Goal: Information Seeking & Learning: Learn about a topic

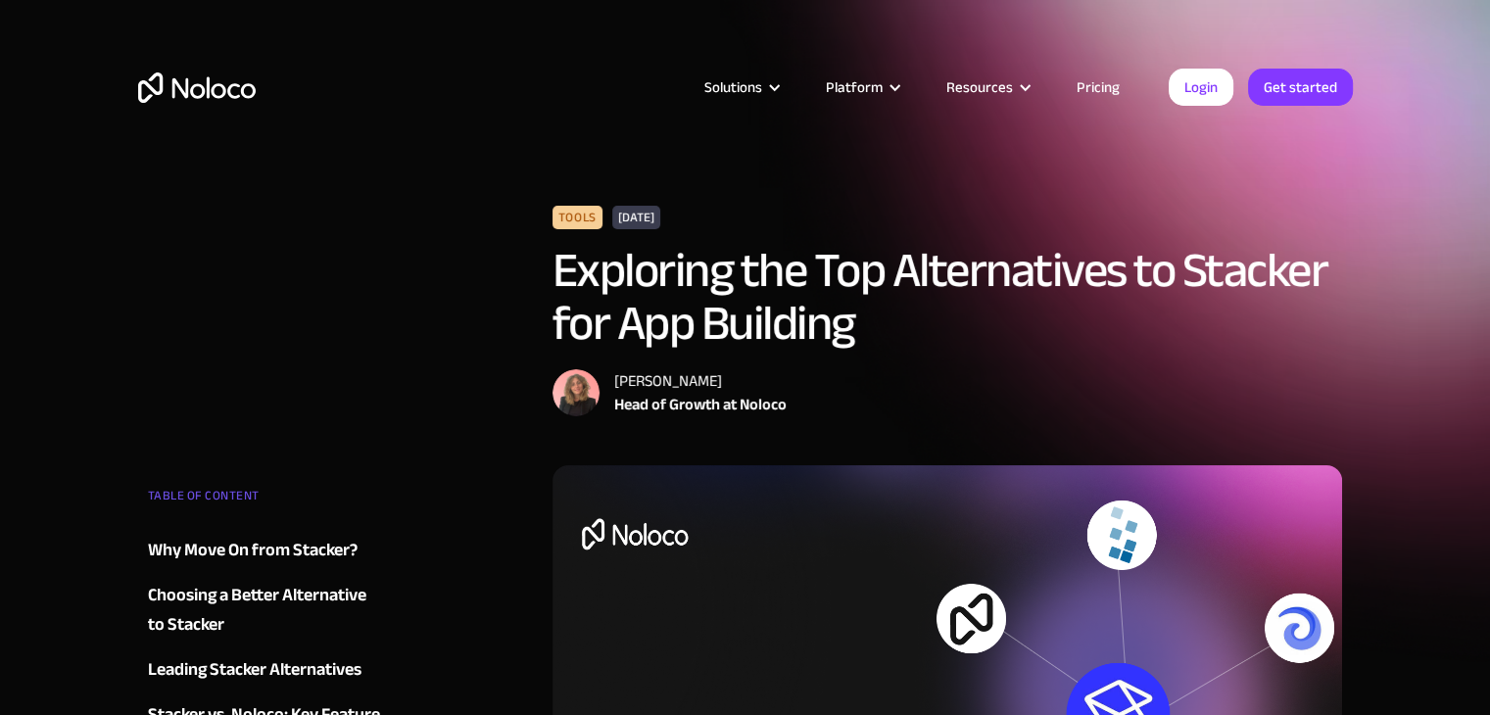
click at [1108, 88] on link "Pricing" at bounding box center [1098, 86] width 92 height 25
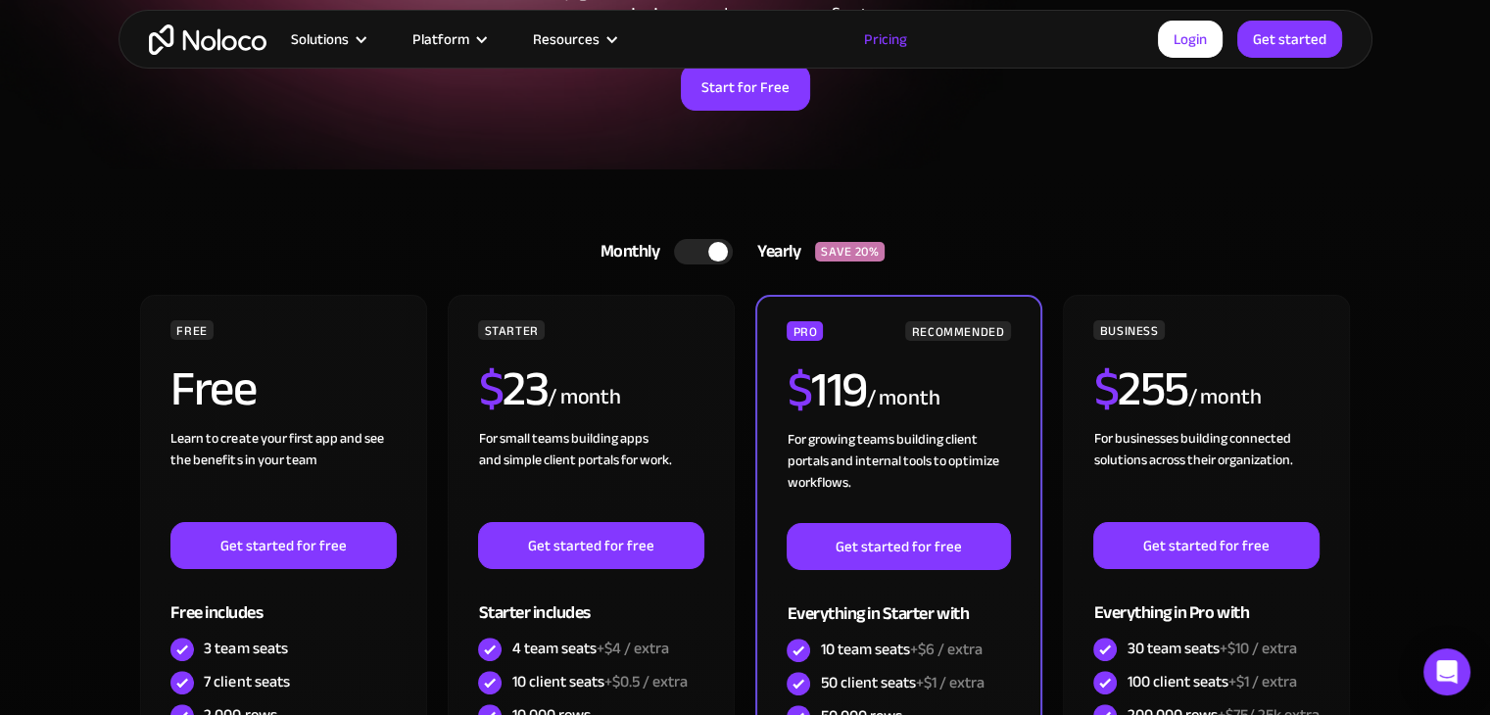
scroll to position [325, 0]
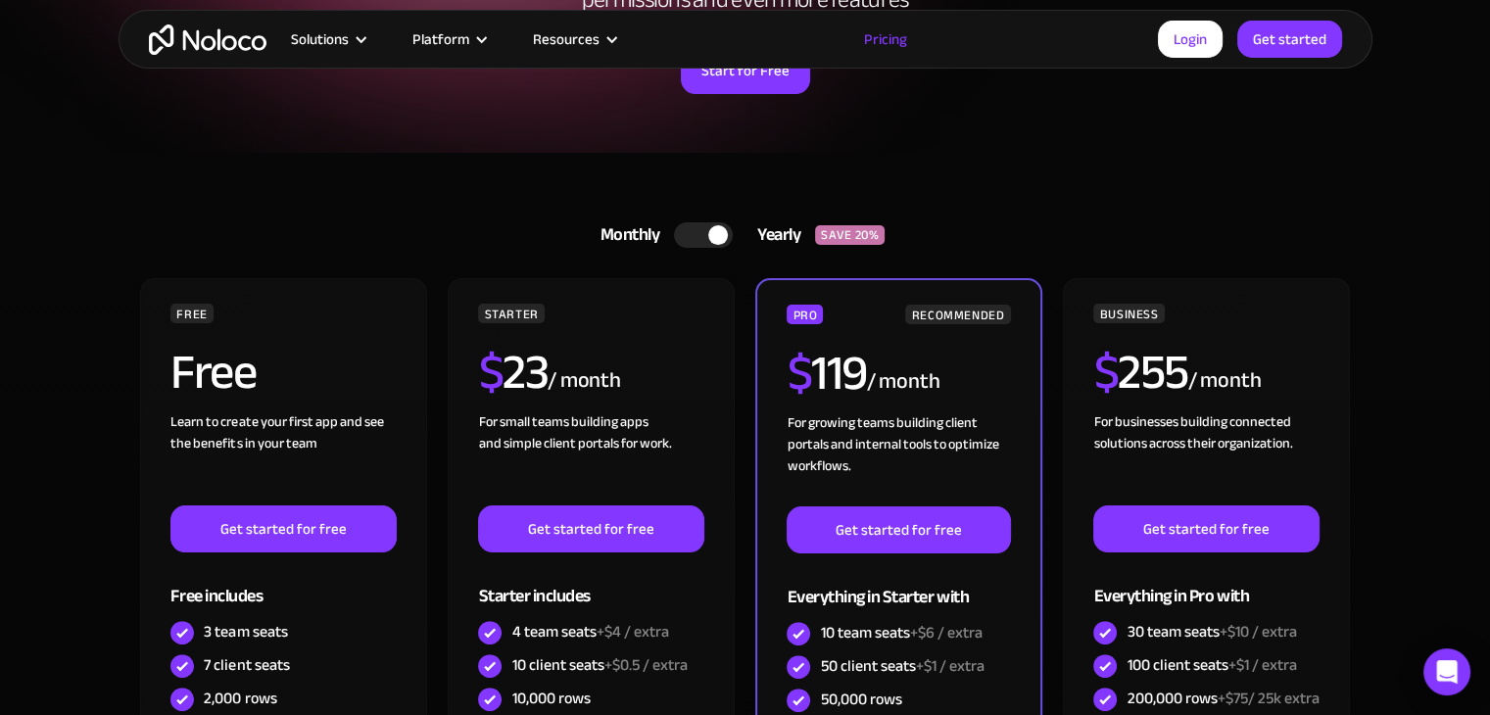
click at [701, 243] on div at bounding box center [703, 234] width 59 height 25
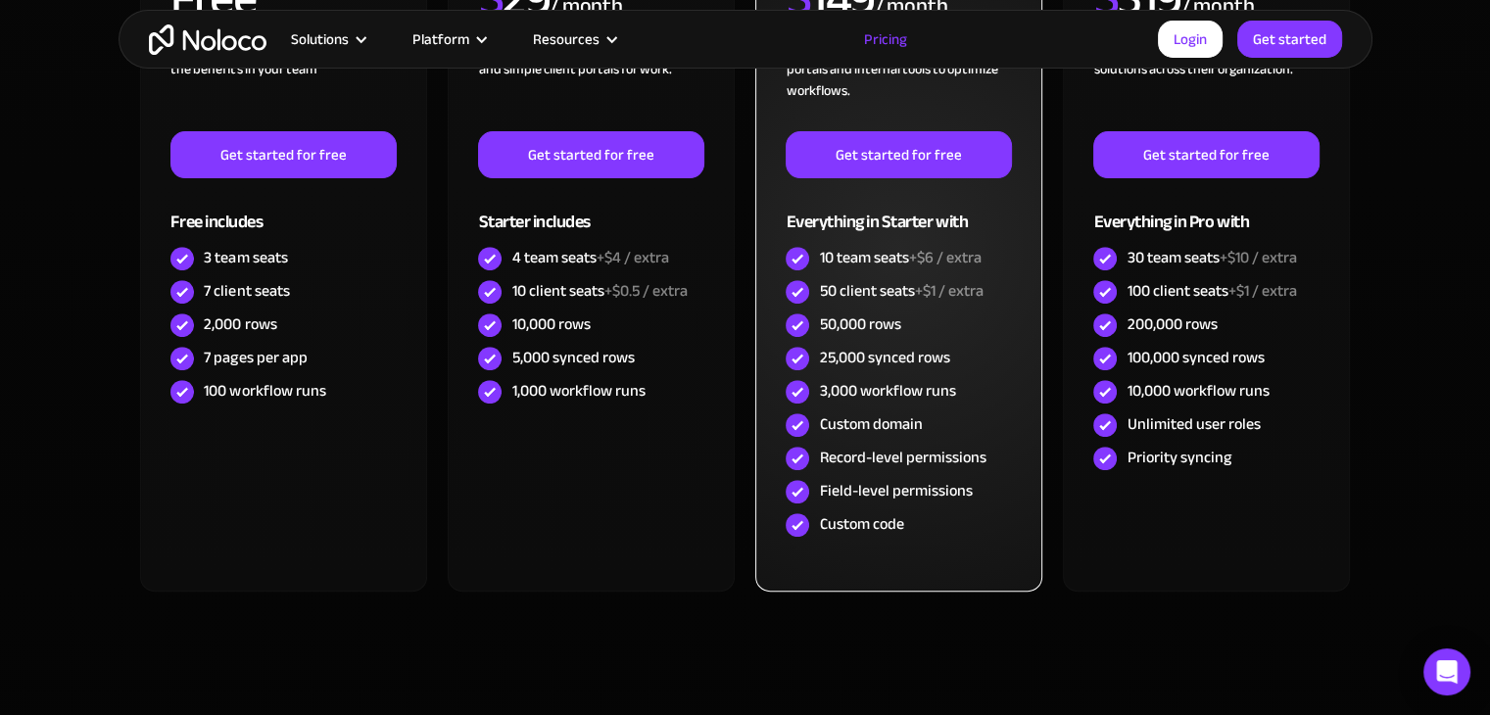
scroll to position [705, 0]
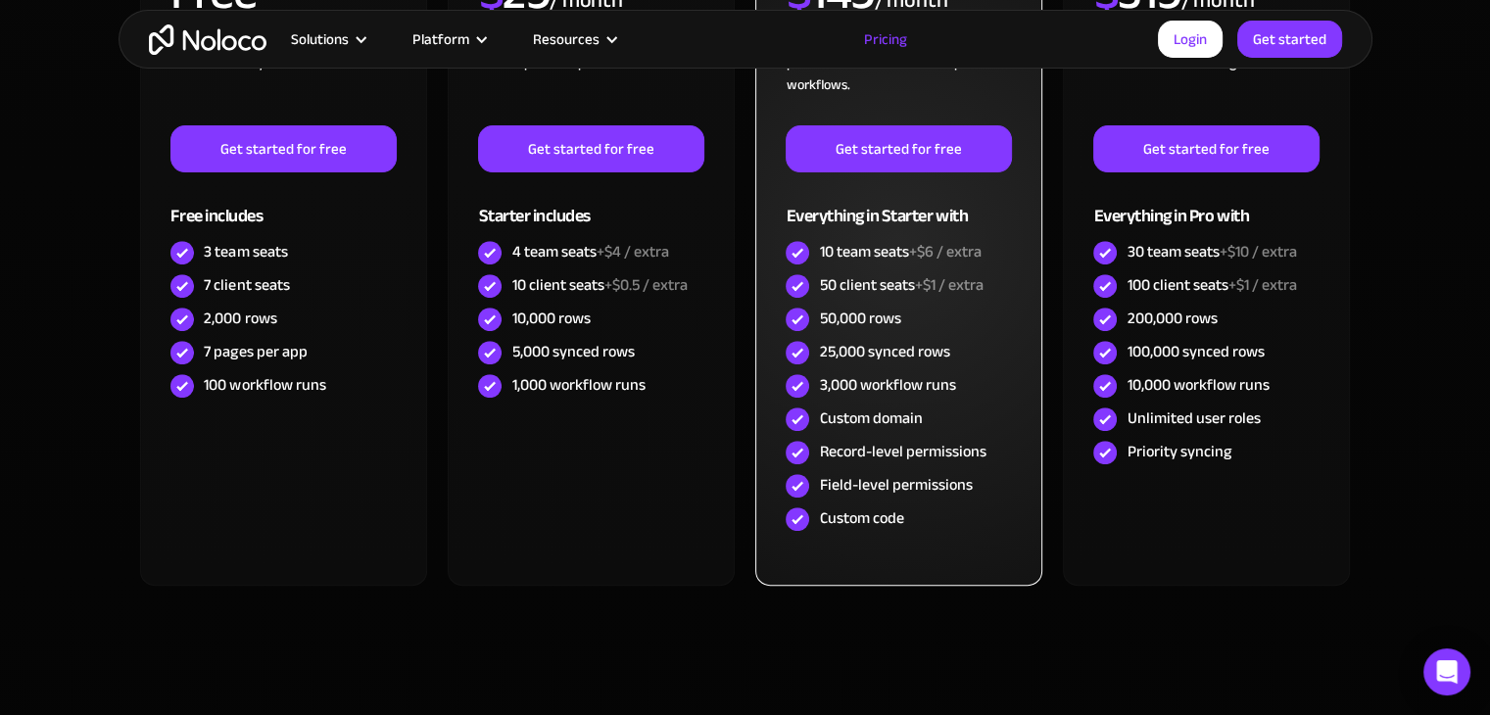
click at [850, 245] on div "10 team seats +$6 / extra" at bounding box center [900, 252] width 162 height 22
click at [845, 291] on div "50 client seats +$1 / extra" at bounding box center [901, 285] width 164 height 22
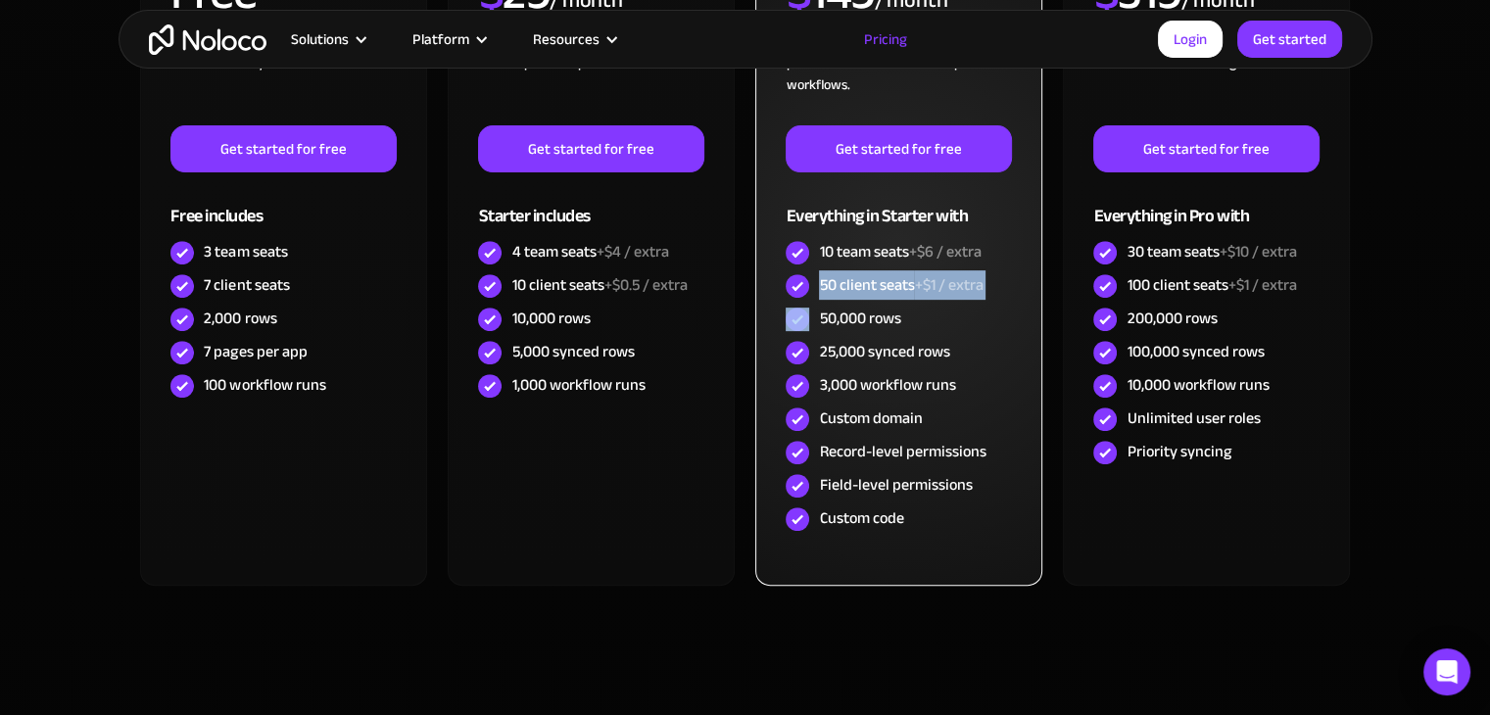
click at [845, 291] on div "50 client seats +$1 / extra" at bounding box center [901, 285] width 164 height 22
click at [857, 315] on div "50,000 rows" at bounding box center [859, 319] width 81 height 22
click at [861, 350] on div "25,000 synced rows" at bounding box center [884, 352] width 130 height 22
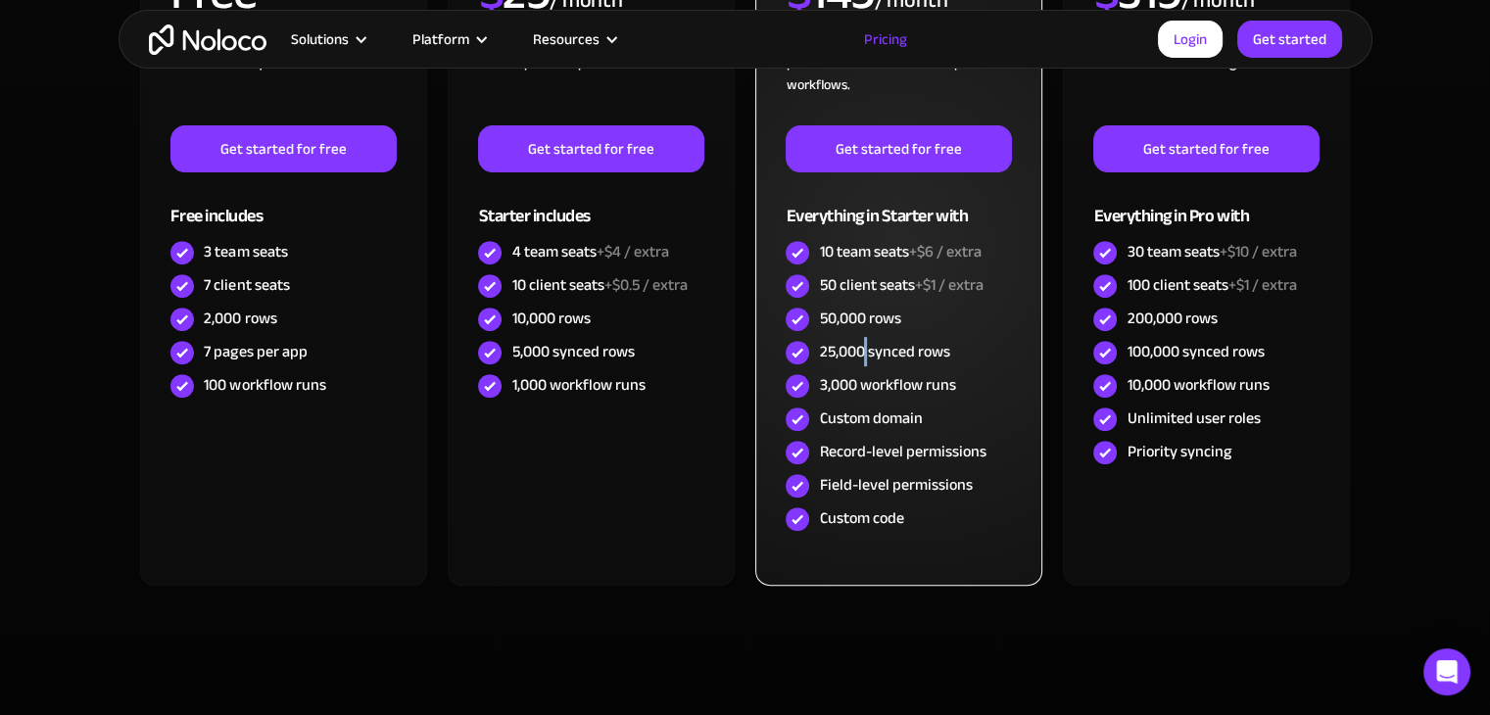
click at [861, 350] on div "25,000 synced rows" at bounding box center [884, 352] width 130 height 22
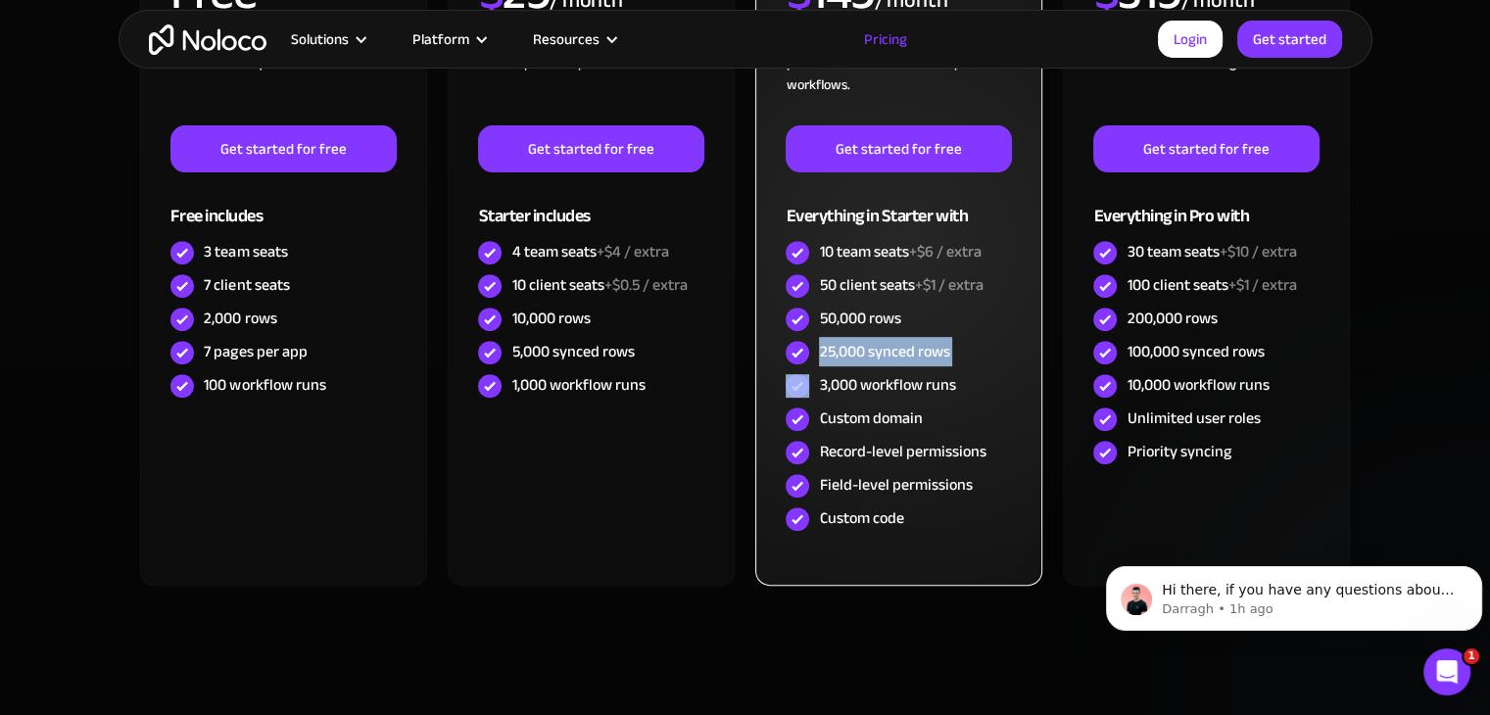
scroll to position [0, 0]
click at [862, 382] on div "3,000 workflow runs" at bounding box center [887, 385] width 136 height 22
click at [945, 573] on div "PRO RECOMMENDED $ 149 / month For growing teams building client portals and int…" at bounding box center [898, 242] width 286 height 688
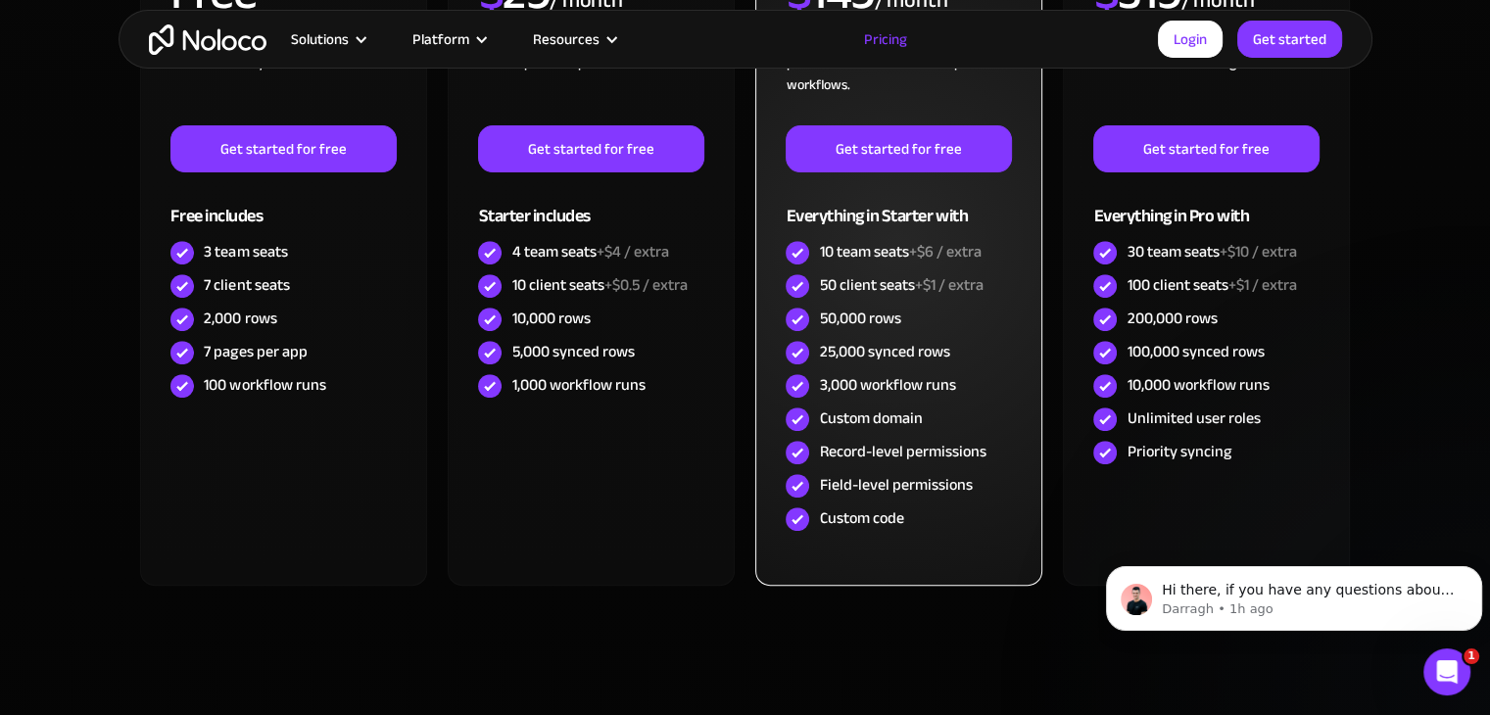
click at [901, 584] on div "PRO RECOMMENDED $ 149 / month For growing teams building client portals and int…" at bounding box center [898, 242] width 286 height 688
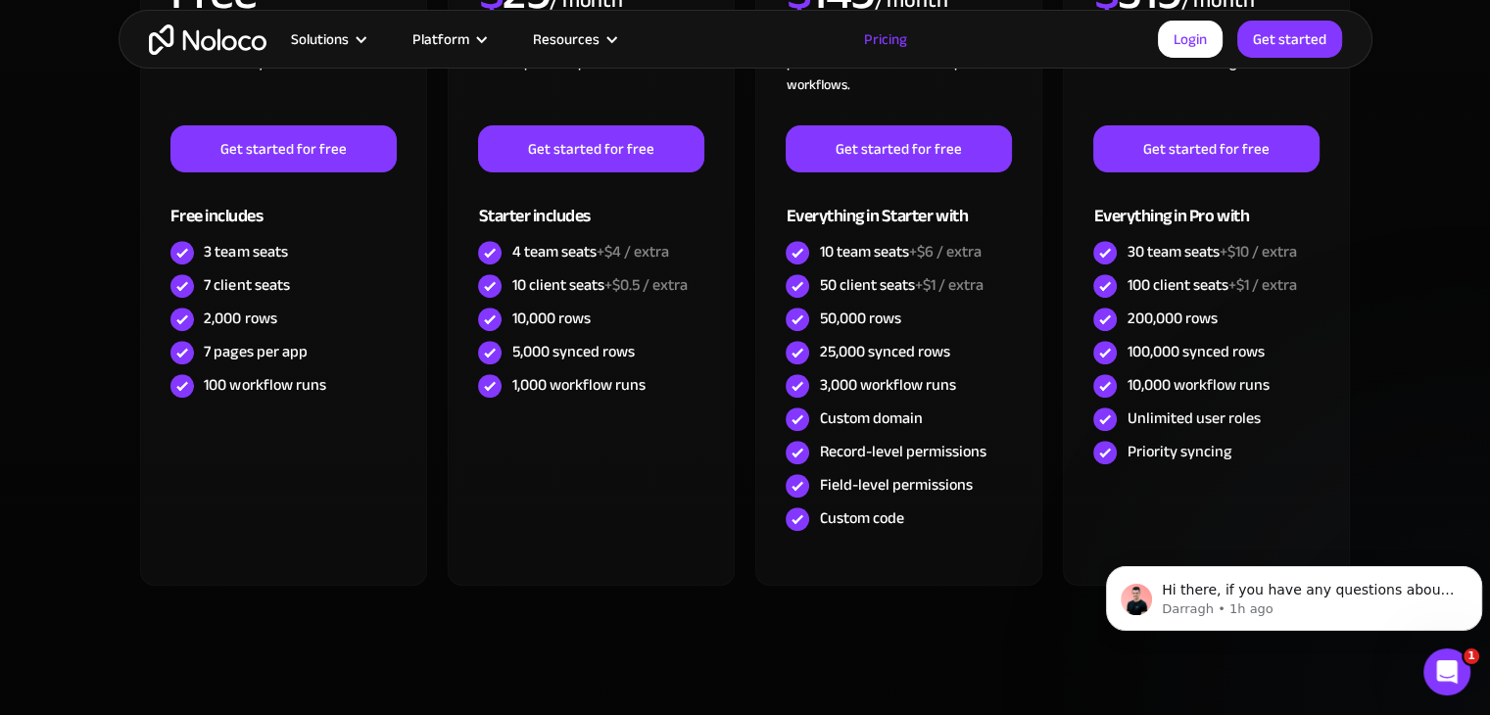
scroll to position [701, 0]
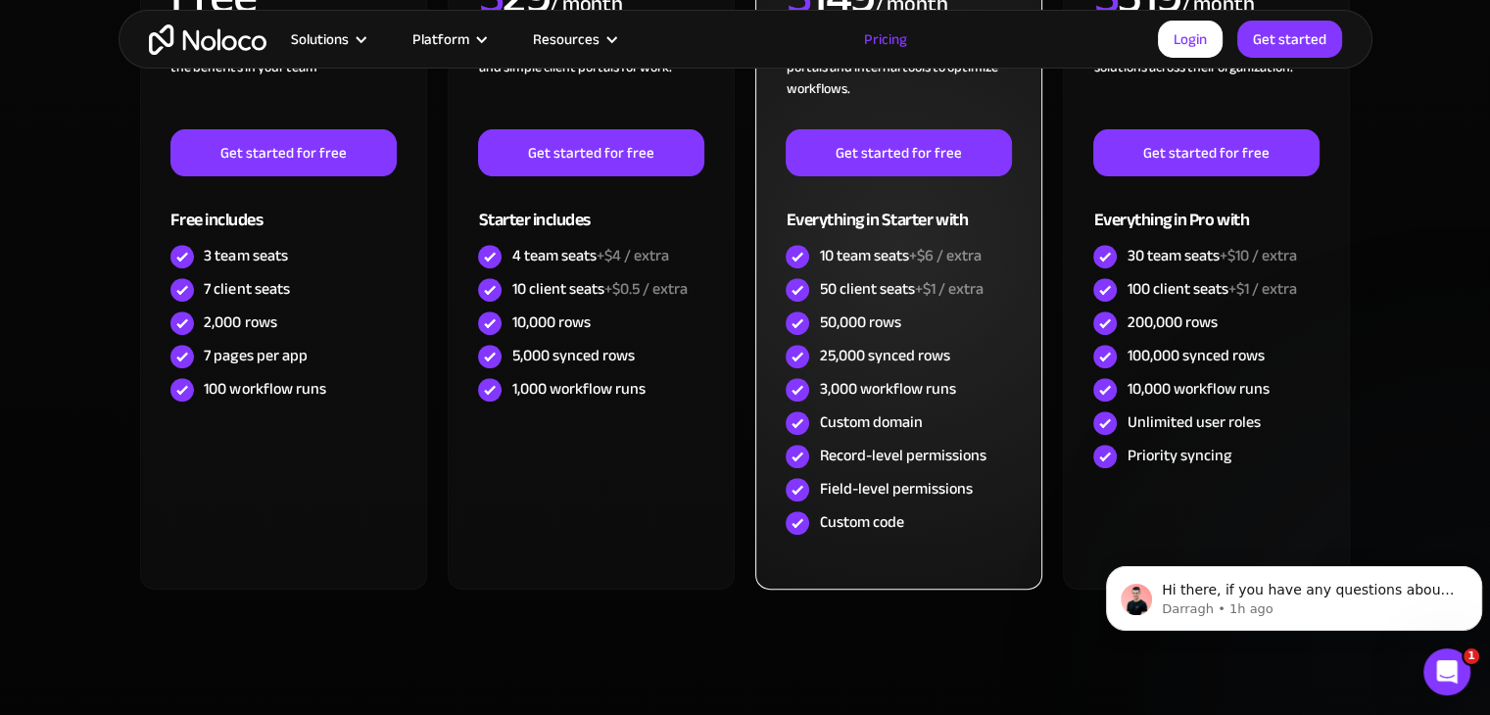
click at [851, 459] on div "Record-level permissions" at bounding box center [902, 456] width 167 height 22
click at [850, 481] on div "Field-level permissions" at bounding box center [895, 489] width 153 height 22
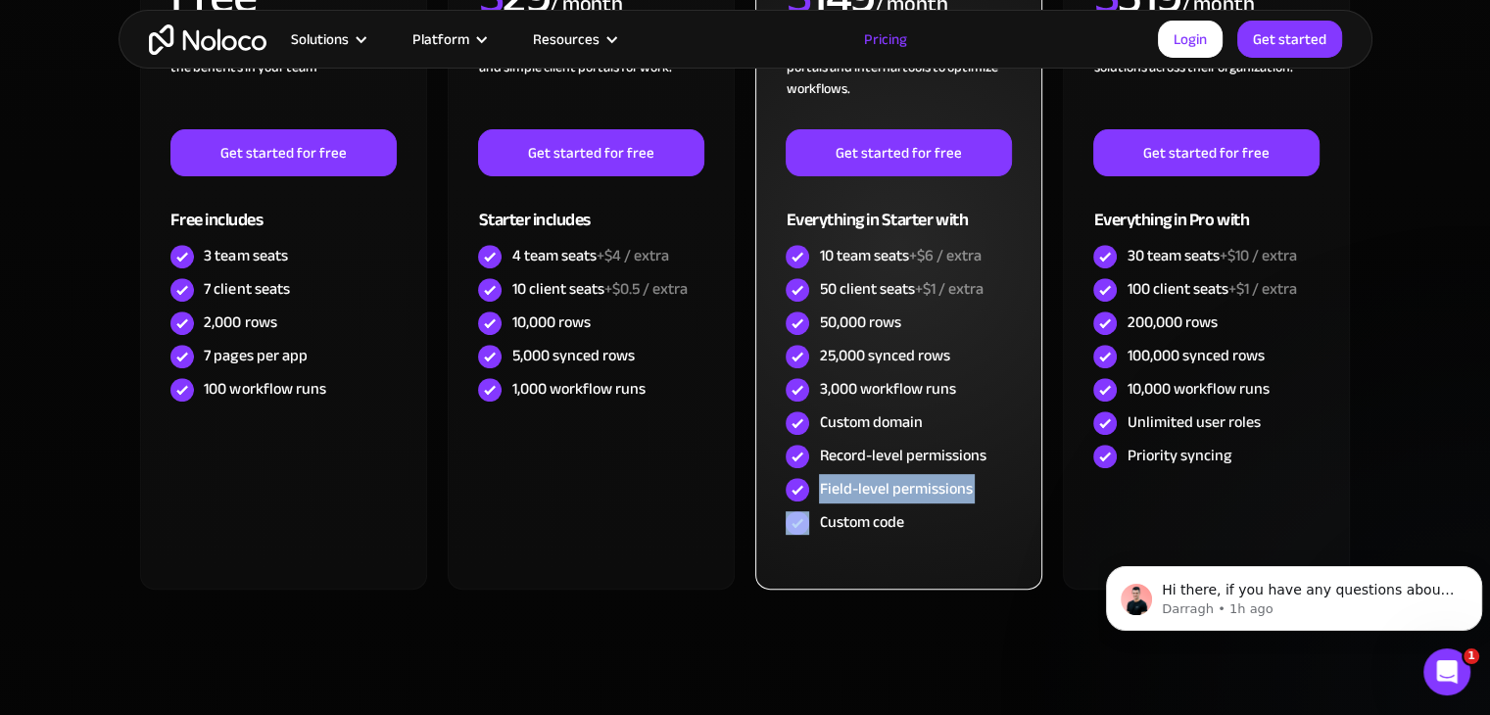
click at [850, 481] on div "Field-level permissions" at bounding box center [895, 489] width 153 height 22
click at [862, 525] on div "Custom code" at bounding box center [861, 522] width 84 height 22
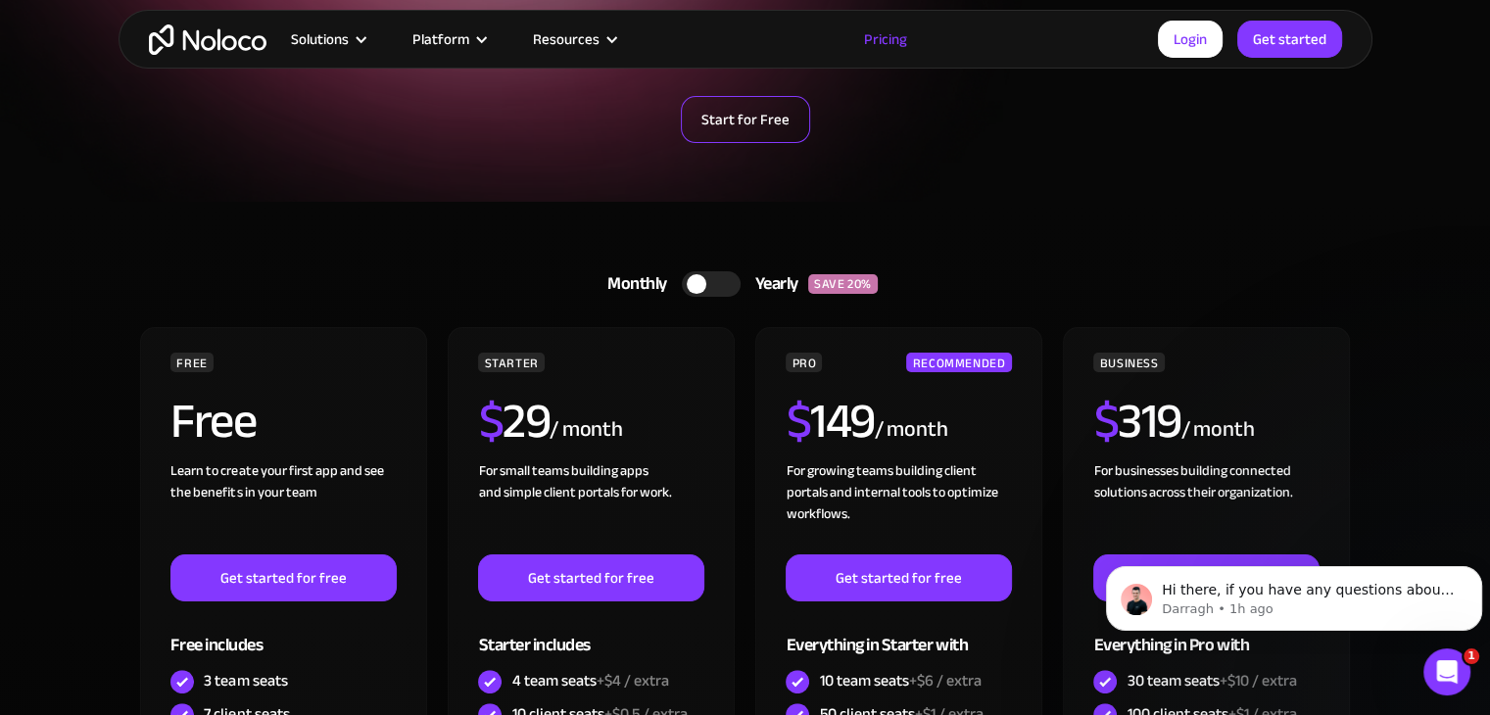
scroll to position [0, 0]
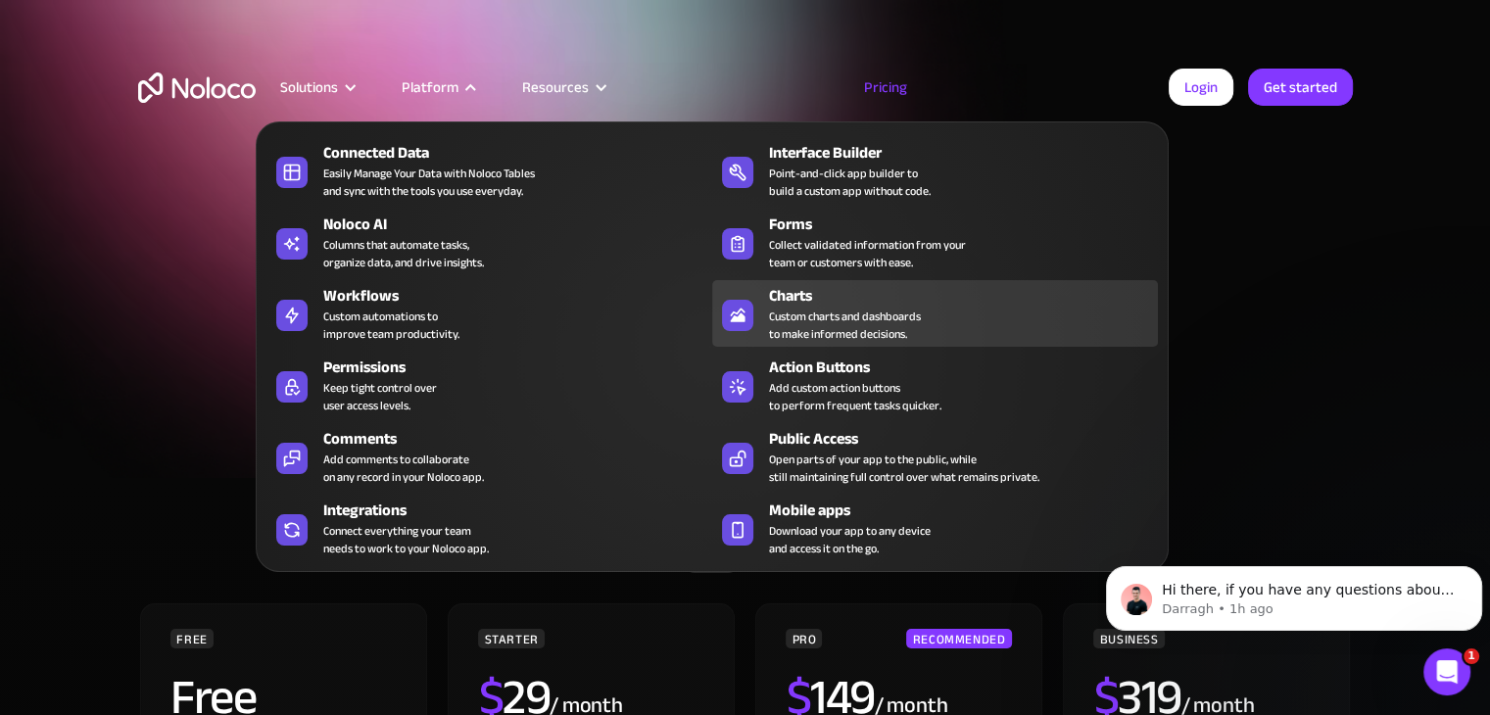
click at [823, 312] on div "Custom charts and dashboards to make informed decisions." at bounding box center [845, 325] width 152 height 35
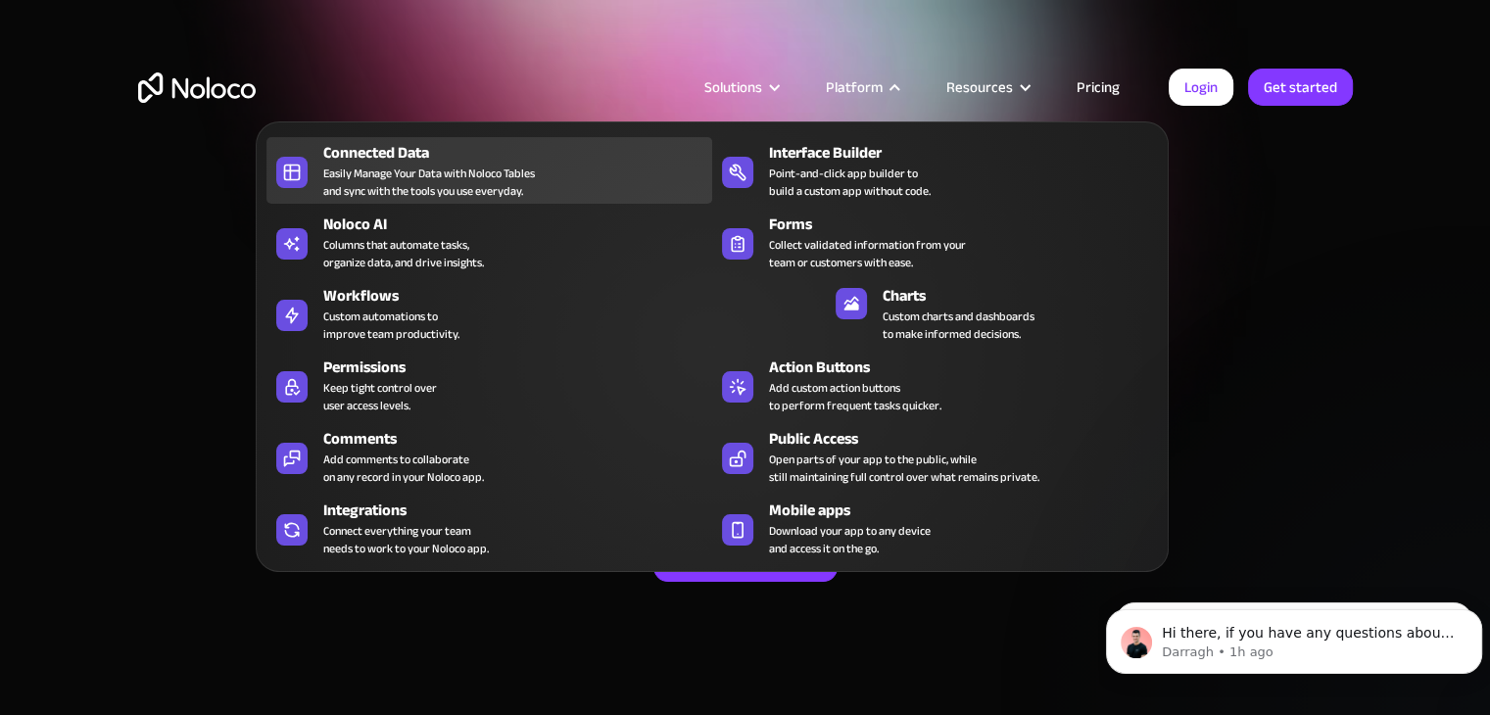
click at [559, 181] on div "Connected Data Easily Manage Your Data with Noloco Tables and sync with the too…" at bounding box center [512, 170] width 379 height 59
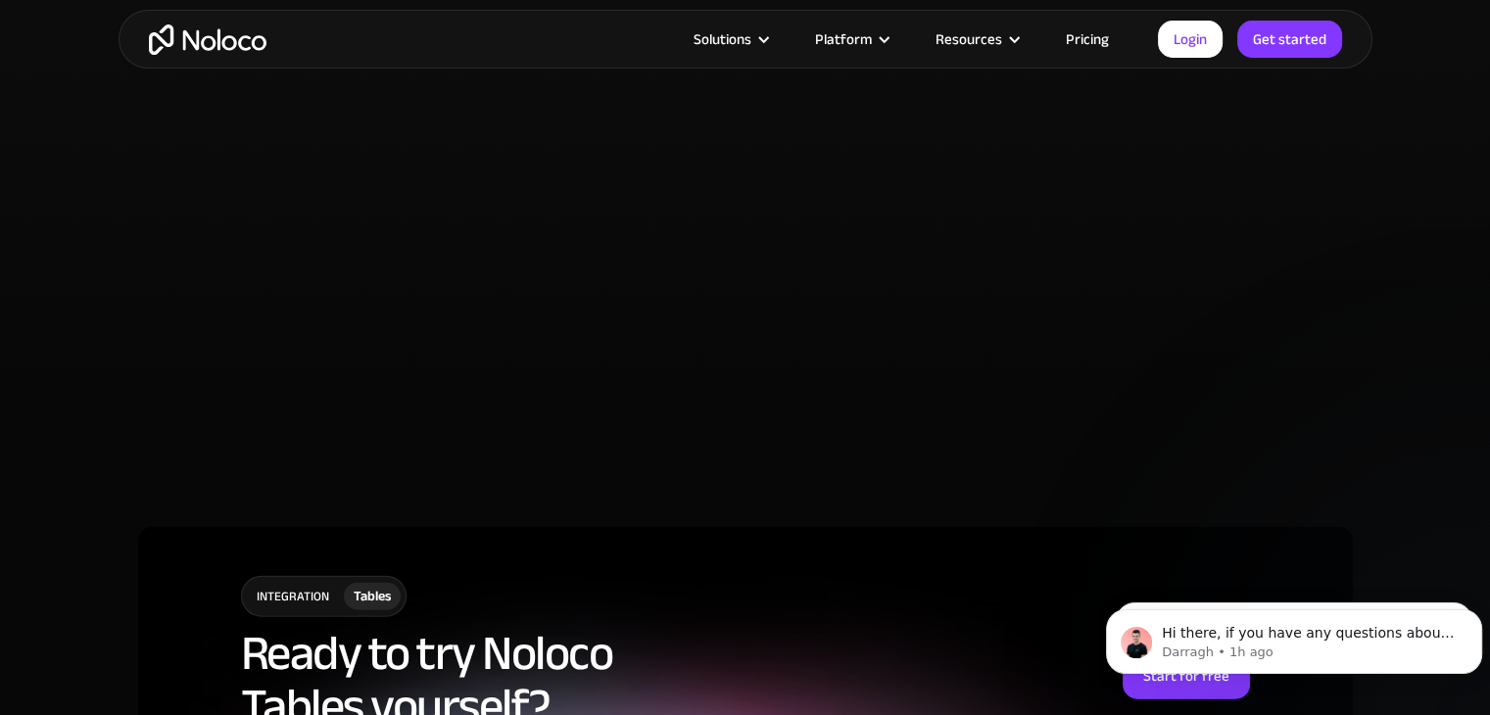
scroll to position [4521, 0]
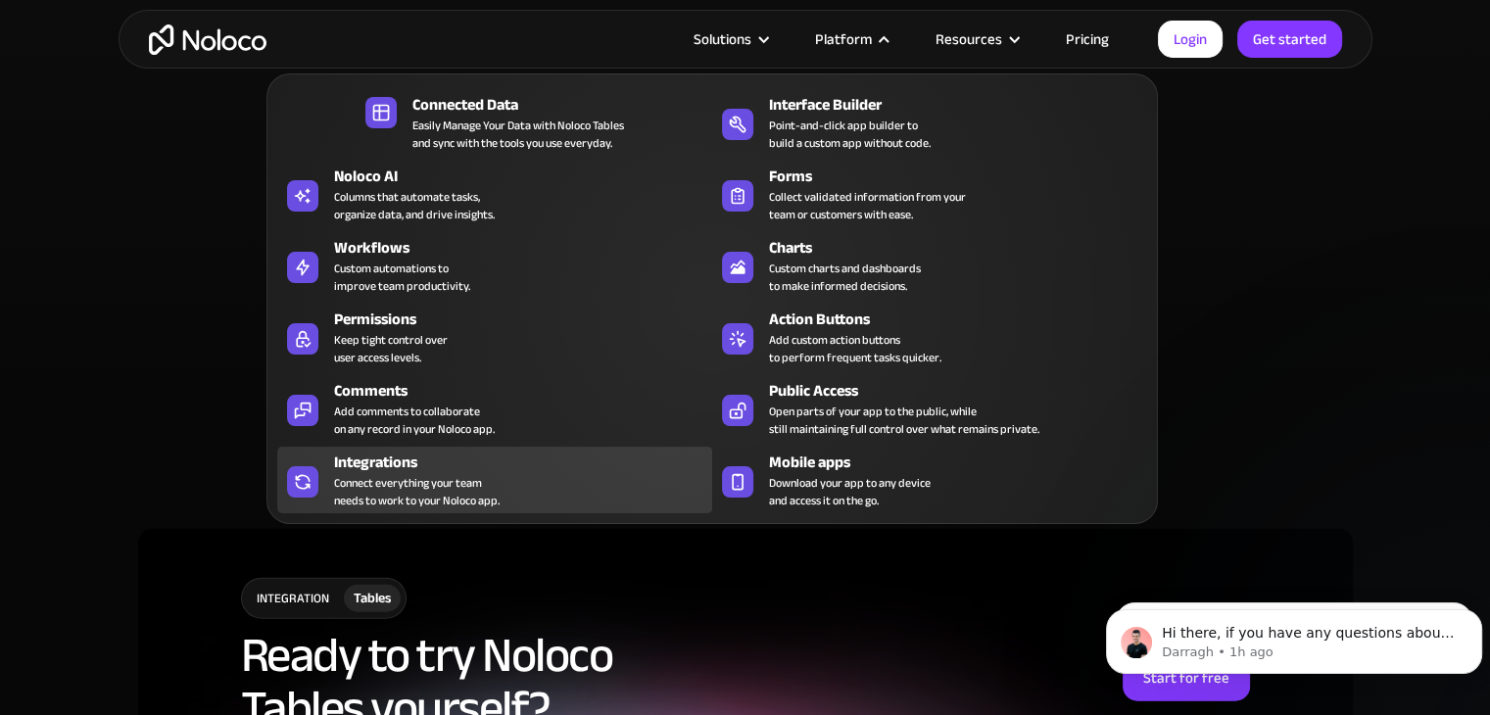
click at [432, 467] on div "Integrations" at bounding box center [527, 463] width 387 height 24
